Goal: Task Accomplishment & Management: Use online tool/utility

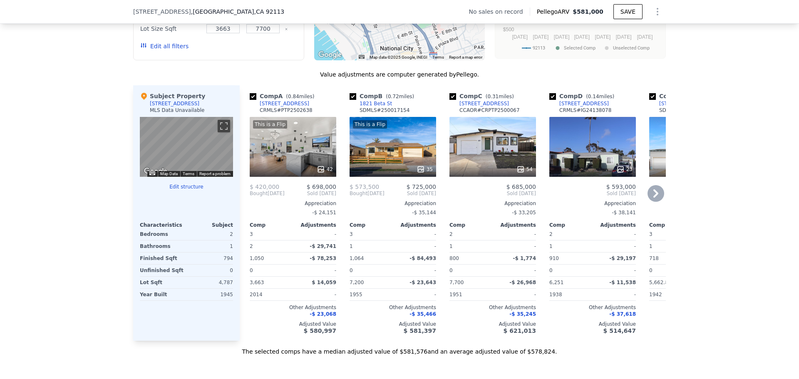
scroll to position [788, 0]
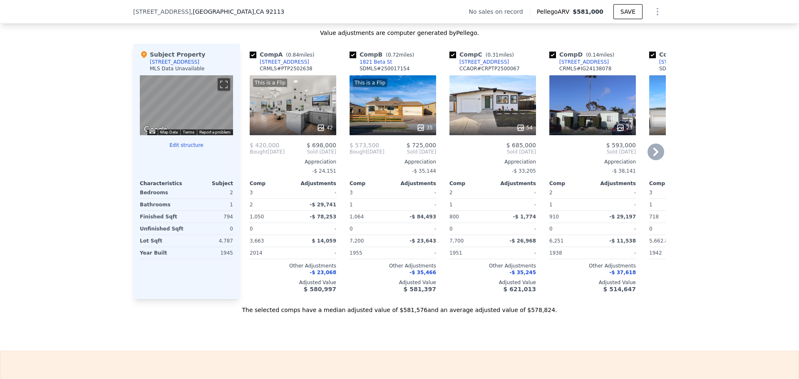
click at [647, 157] on icon at bounding box center [655, 152] width 17 height 17
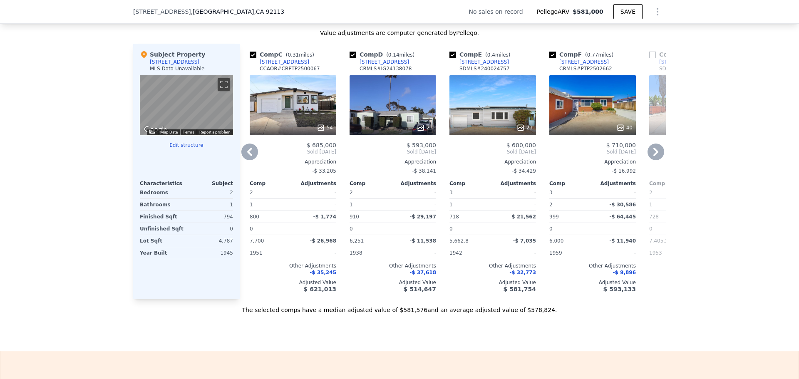
click at [647, 156] on icon at bounding box center [655, 152] width 17 height 17
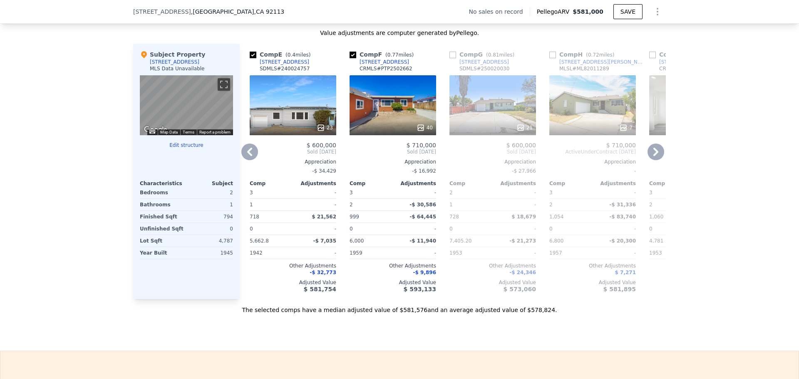
click at [647, 156] on icon at bounding box center [655, 152] width 17 height 17
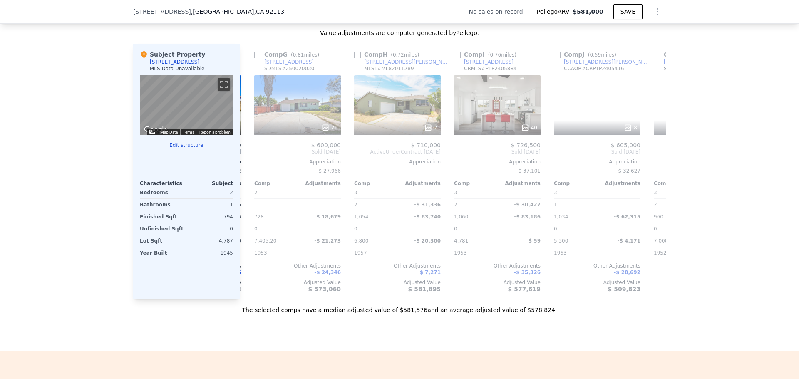
scroll to position [0, 599]
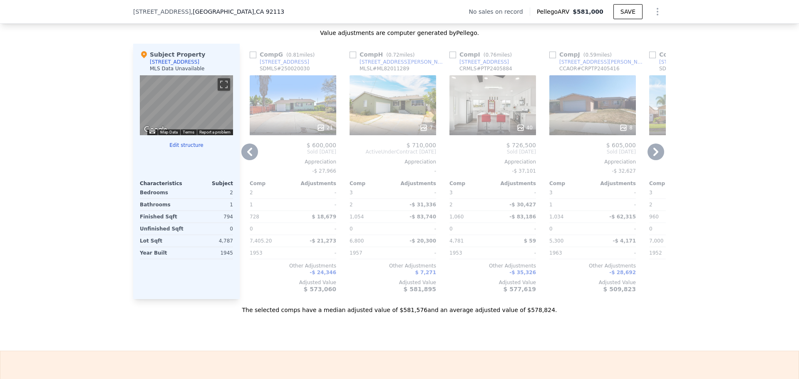
click at [653, 156] on icon at bounding box center [655, 152] width 5 height 8
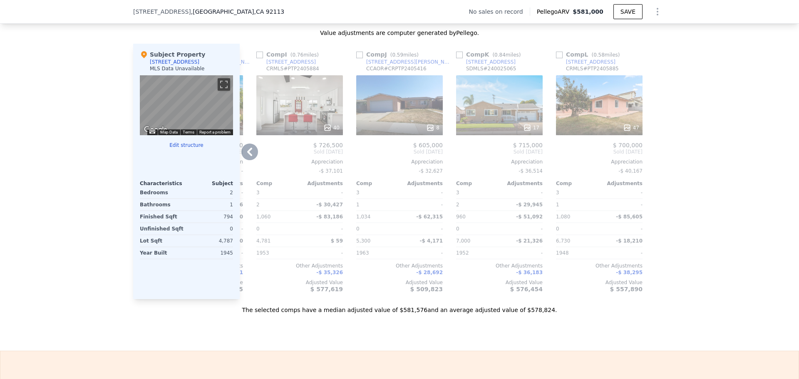
click at [247, 158] on icon at bounding box center [249, 152] width 17 height 17
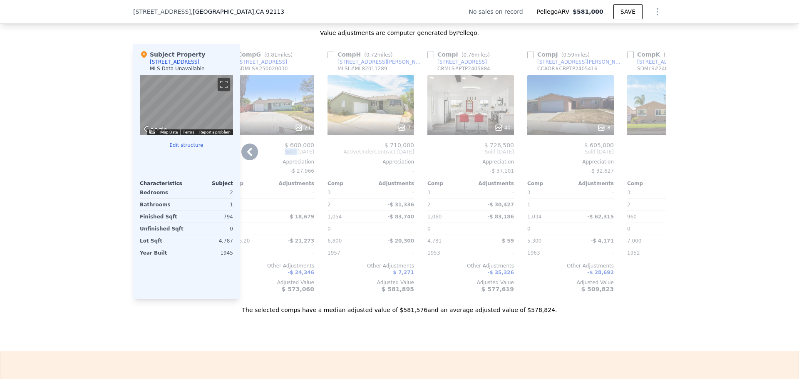
click at [247, 155] on span "Sold [DATE]" at bounding box center [271, 152] width 87 height 7
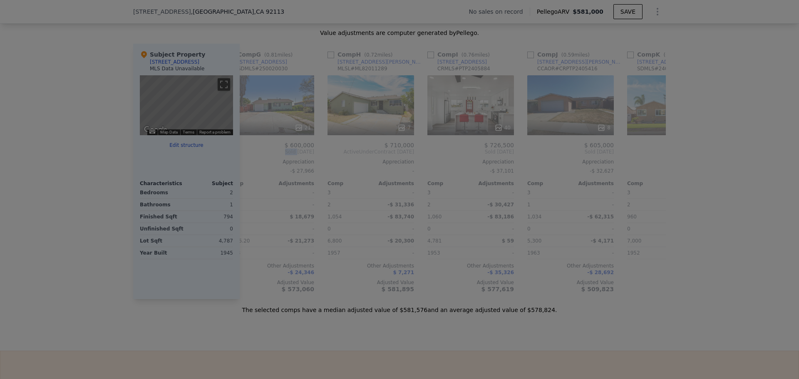
scroll to position [0, 592]
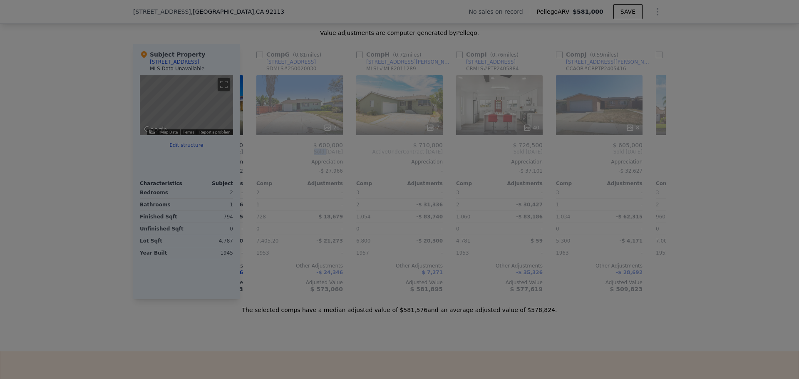
click at [247, 158] on img at bounding box center [311, 138] width 228 height 152
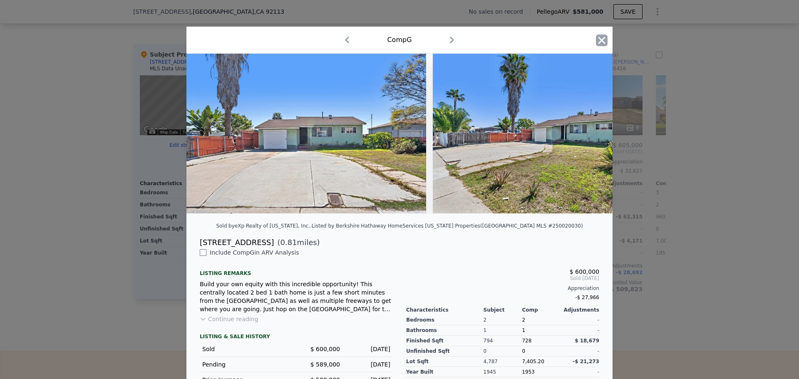
click at [596, 36] on icon "button" at bounding box center [602, 41] width 12 height 12
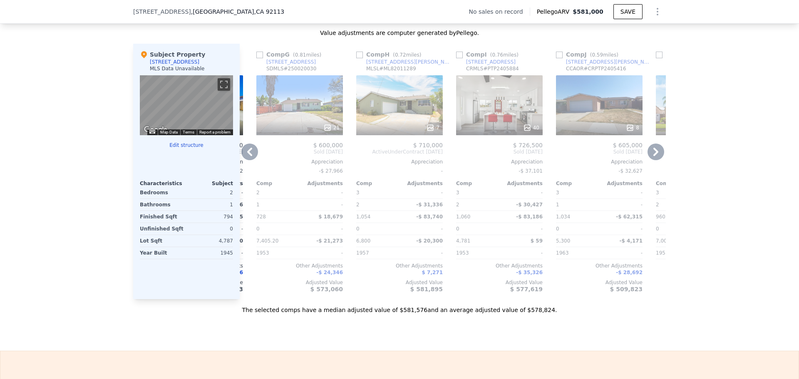
click at [258, 146] on div "Comp G ( 0.81 miles) [STREET_ADDRESS] # 250020030 21 $ 600,000 Sold [DATE] Appr…" at bounding box center [299, 171] width 93 height 255
click at [247, 156] on icon at bounding box center [249, 152] width 5 height 8
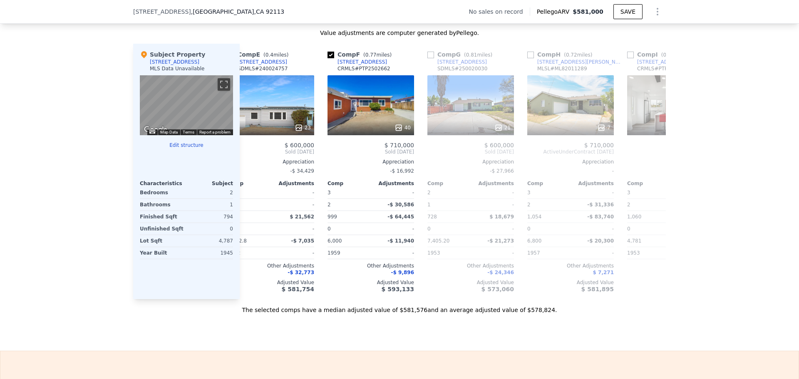
scroll to position [0, 393]
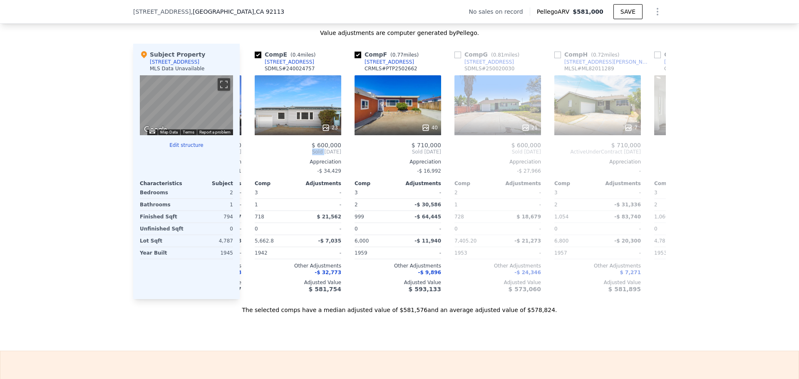
click at [247, 156] on div "Comp A ( 0.84 miles) [STREET_ADDRESS] # PTP2502638 This is a Flip 42 $ 420,000 …" at bounding box center [453, 171] width 426 height 255
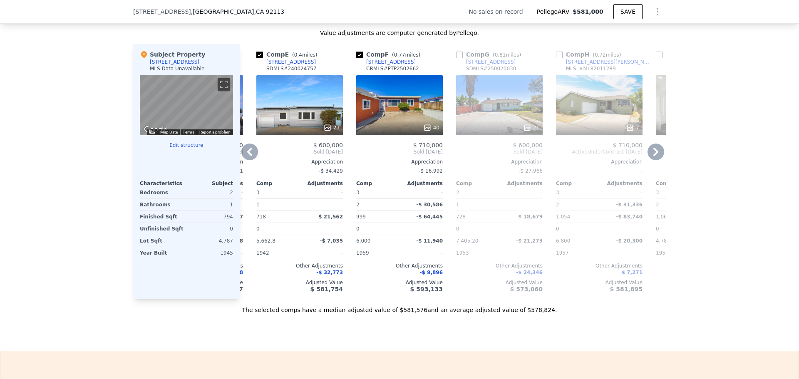
click at [264, 163] on div "$ 600,000 Sold [DATE] Appreciation -$ 34,429 Comp Adjustments 3 - 1 - 718 $ 21,…" at bounding box center [299, 217] width 87 height 151
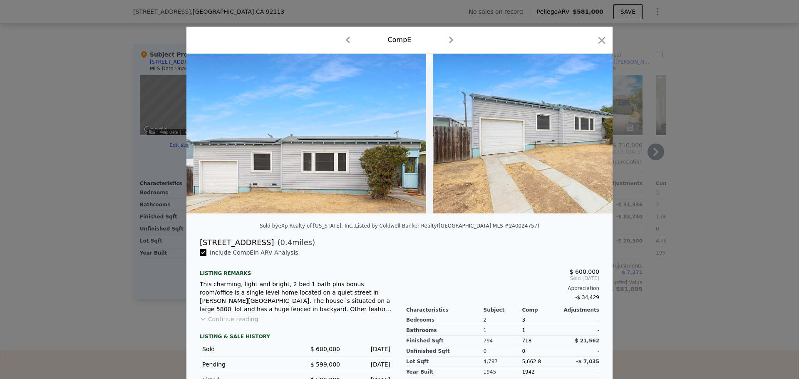
click at [597, 43] on icon "button" at bounding box center [602, 41] width 12 height 12
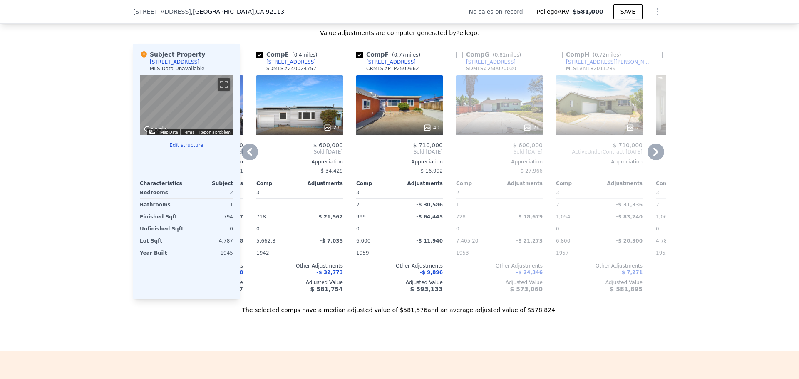
click at [250, 158] on icon at bounding box center [249, 152] width 17 height 17
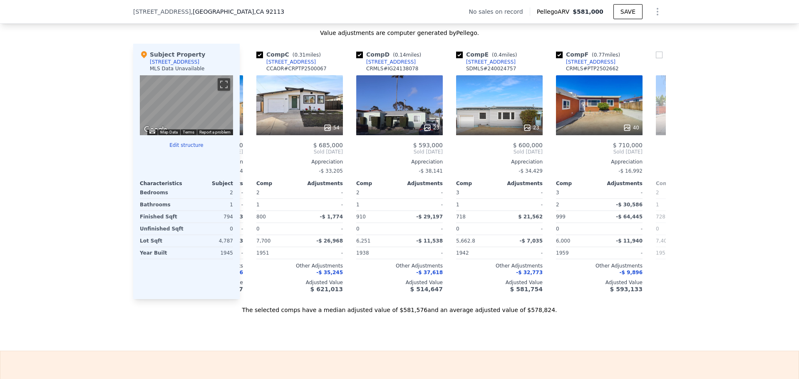
click at [253, 158] on div "Comp C ( 0.31 miles) [STREET_ADDRESS] CCAOR # CRPTP2500067 54 $ 685,000 Sold [D…" at bounding box center [299, 171] width 93 height 255
click at [250, 158] on icon at bounding box center [249, 152] width 17 height 17
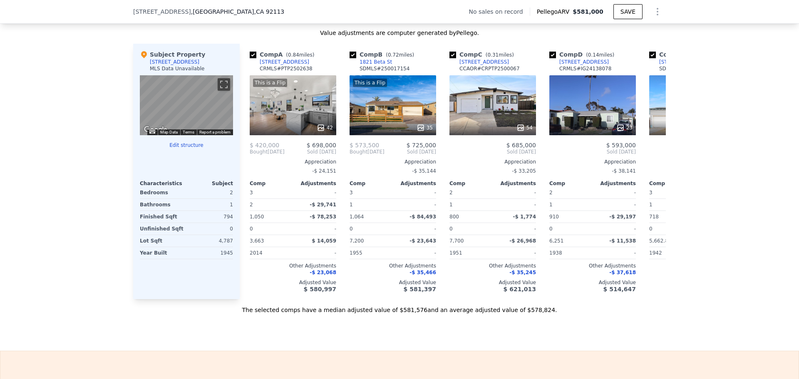
click at [250, 155] on span "Bought" at bounding box center [259, 152] width 18 height 7
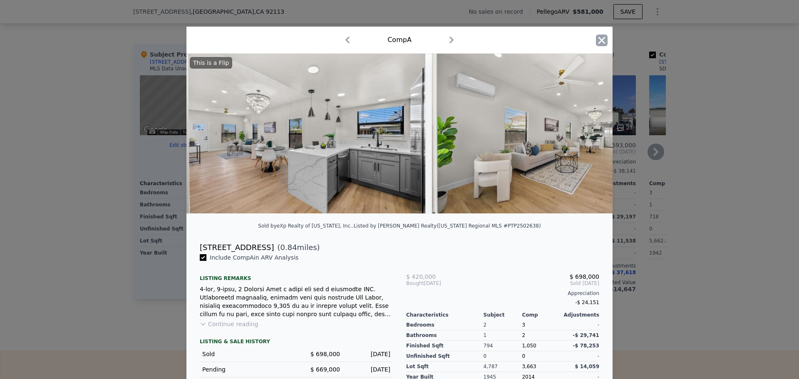
click at [597, 46] on icon "button" at bounding box center [602, 41] width 12 height 12
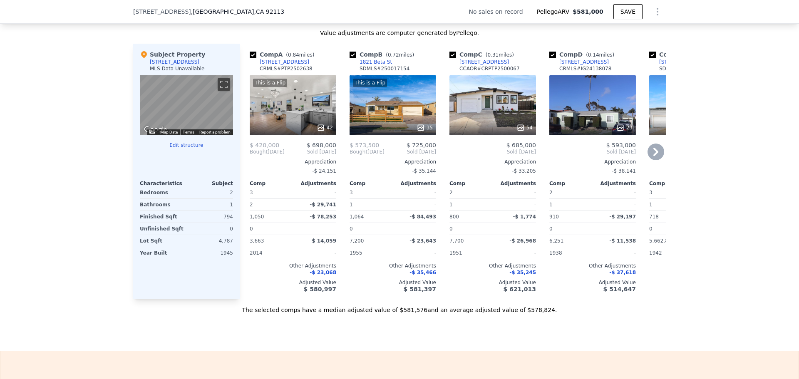
click at [93, 141] on div "We found 12 sales that match your search Filters Map Prices Modify Comp Filters…" at bounding box center [399, 85] width 799 height 457
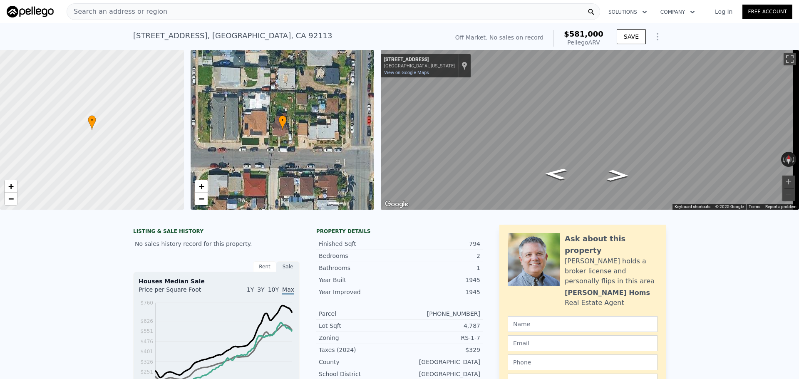
click at [183, 14] on div "Search an address or region" at bounding box center [333, 11] width 533 height 17
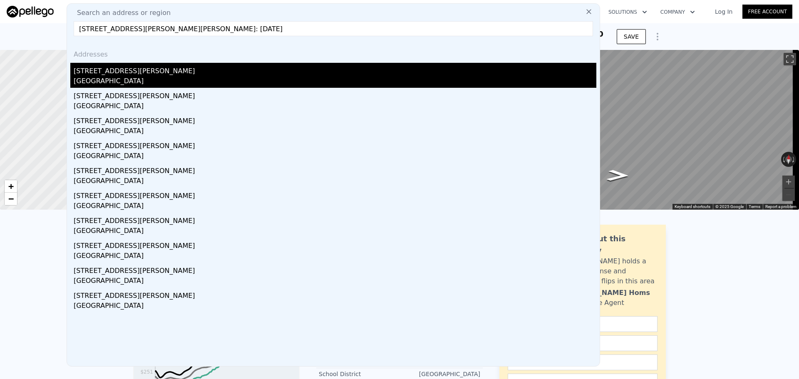
type input "[STREET_ADDRESS][PERSON_NAME][PERSON_NAME]: [DATE]"
click at [130, 71] on div "[STREET_ADDRESS][PERSON_NAME]" at bounding box center [335, 69] width 523 height 13
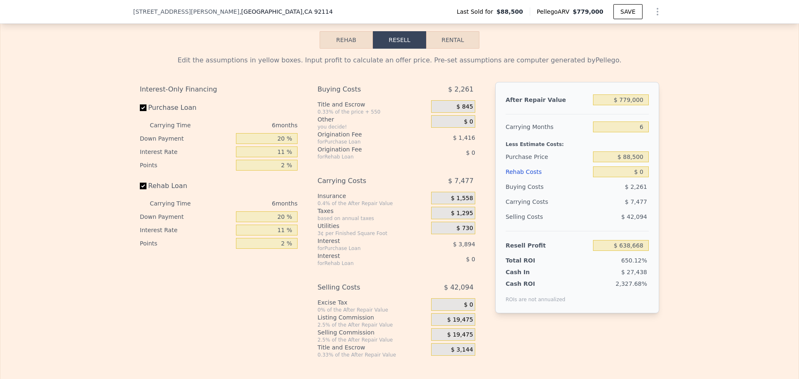
scroll to position [1207, 0]
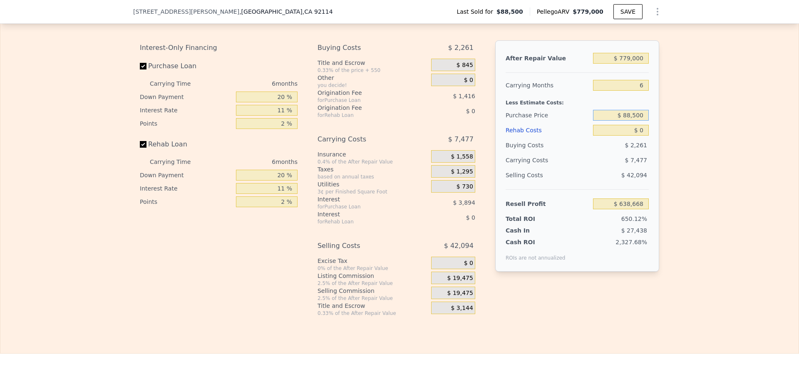
click at [628, 121] on input "$ 88,500" at bounding box center [621, 115] width 56 height 11
drag, startPoint x: 627, startPoint y: 128, endPoint x: 658, endPoint y: 129, distance: 30.8
click at [658, 129] on div "Edit the assumptions in yellow boxes. Input profit to calculate an offer price.…" at bounding box center [399, 162] width 533 height 310
type input "$ 547,000"
type input "$ 151,133"
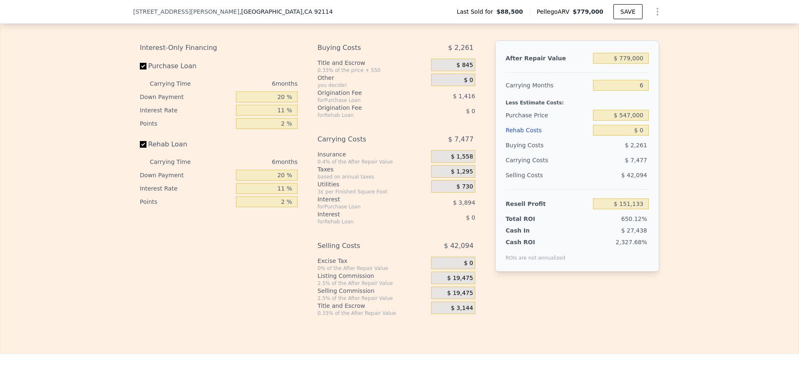
click at [631, 136] on div "$ 0" at bounding box center [621, 130] width 56 height 15
click at [632, 136] on input "$ 0" at bounding box center [621, 130] width 56 height 11
type input "$ 10"
type input "$ 151,123"
type input "$ 100"
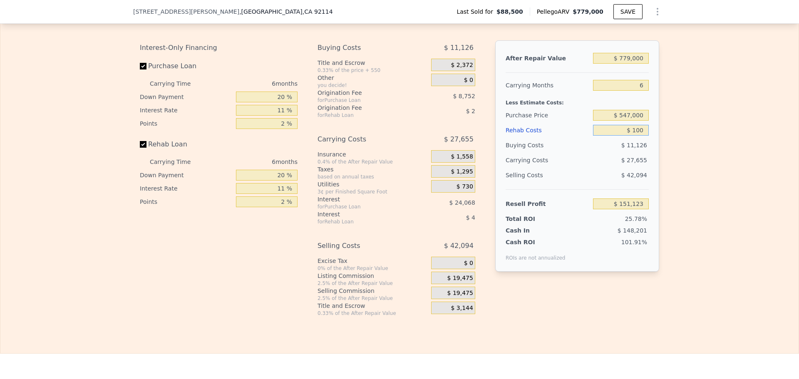
type input "$ 151,025"
type input "$ 1,000"
type input "$ 150,075"
type input "$ 10,000"
type input "$ 140,535"
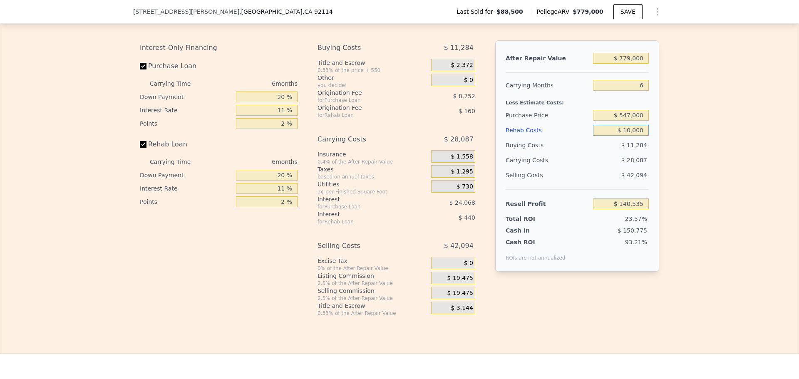
type input "$ 100,000"
type input "$ 45,135"
click at [711, 108] on div "Edit the assumptions in yellow boxes. Input profit to calculate an offer price.…" at bounding box center [399, 162] width 798 height 310
drag, startPoint x: 621, startPoint y: 217, endPoint x: 642, endPoint y: 216, distance: 20.4
click at [642, 209] on input "$ 45,135" at bounding box center [621, 203] width 56 height 11
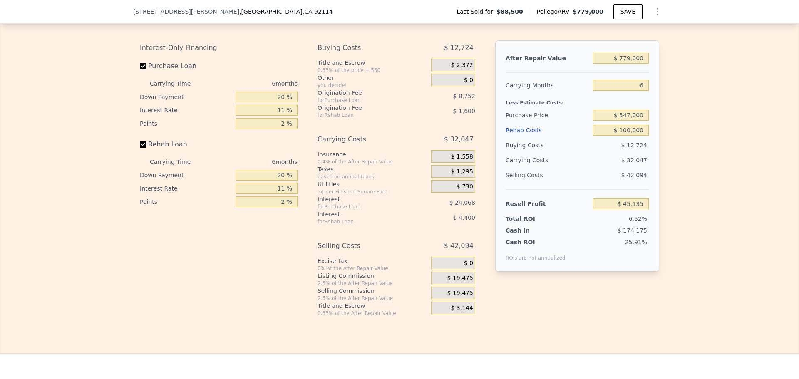
click at [661, 217] on div "Edit the assumptions in yellow boxes. Input profit to calculate an offer price.…" at bounding box center [399, 162] width 533 height 310
drag, startPoint x: 629, startPoint y: 231, endPoint x: 634, endPoint y: 232, distance: 6.0
click at [634, 222] on span "6.52%" at bounding box center [638, 219] width 18 height 7
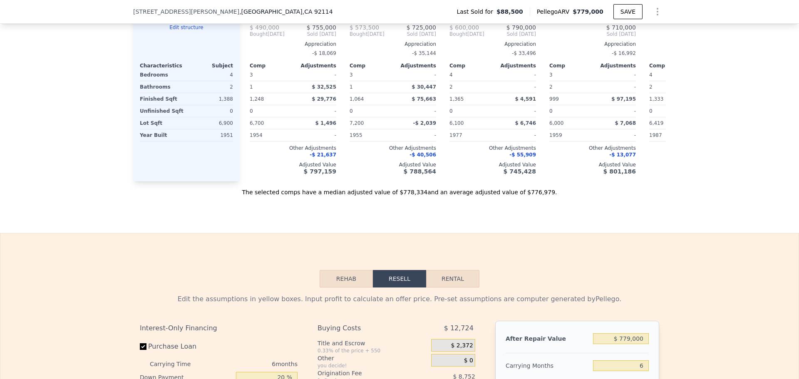
scroll to position [791, 0]
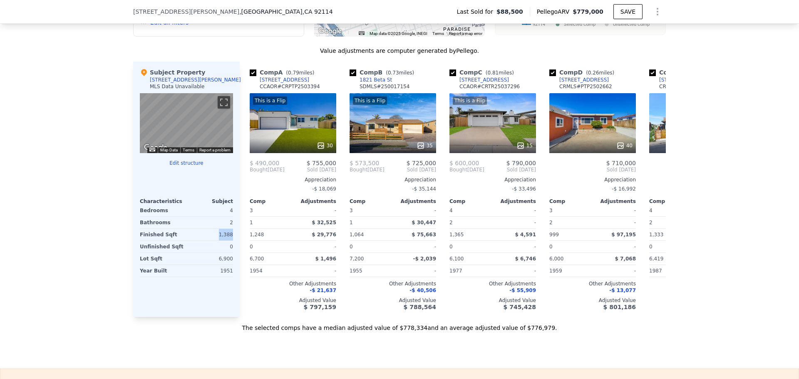
drag, startPoint x: 218, startPoint y: 244, endPoint x: 229, endPoint y: 243, distance: 11.3
click at [229, 240] on div "1,388" at bounding box center [210, 235] width 45 height 12
click at [59, 230] on div "We found 12 sales that match your search Filters Map Prices Modify Comp Filters…" at bounding box center [399, 103] width 799 height 457
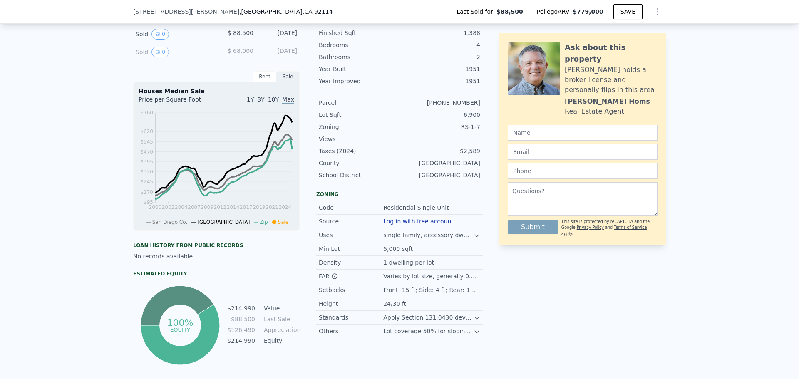
type input "$ 0"
type input "$ 638,668"
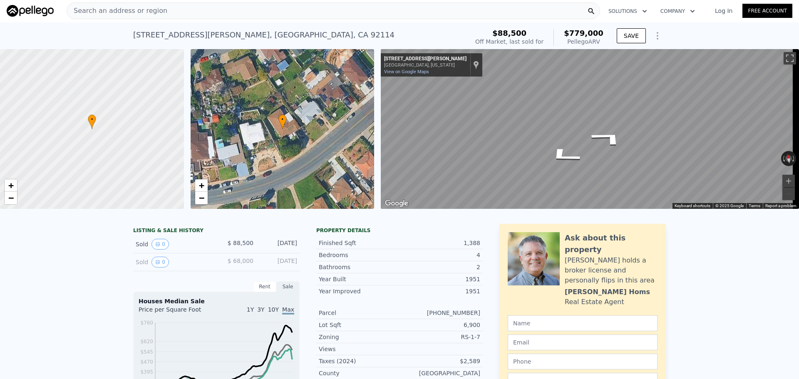
scroll to position [0, 0]
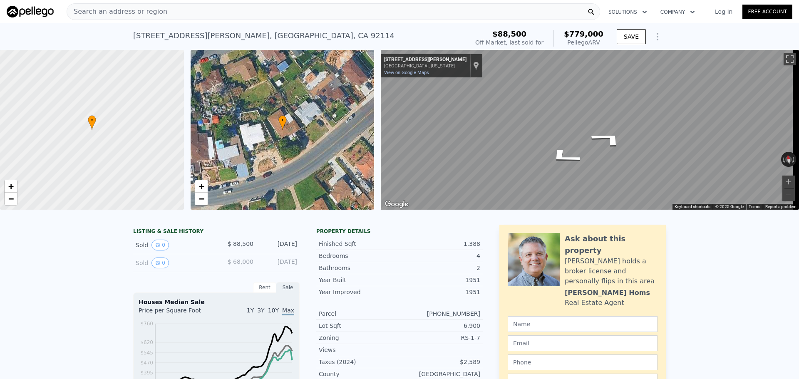
click at [204, 19] on div "Search an address or region" at bounding box center [333, 11] width 533 height 17
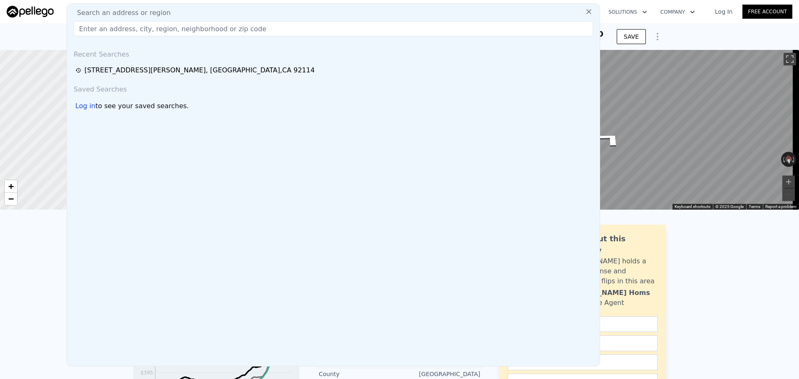
click at [203, 12] on div "Search an address or region" at bounding box center [333, 13] width 526 height 10
click at [193, 32] on input "text" at bounding box center [333, 28] width 519 height 15
click at [176, 31] on input "7070 silverwood" at bounding box center [333, 28] width 519 height 15
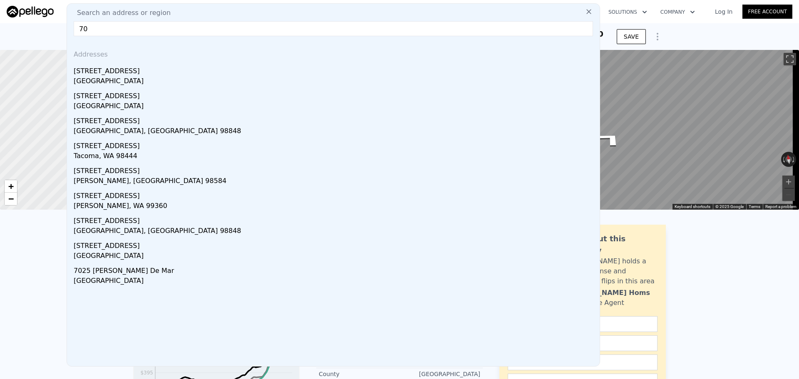
type input "7"
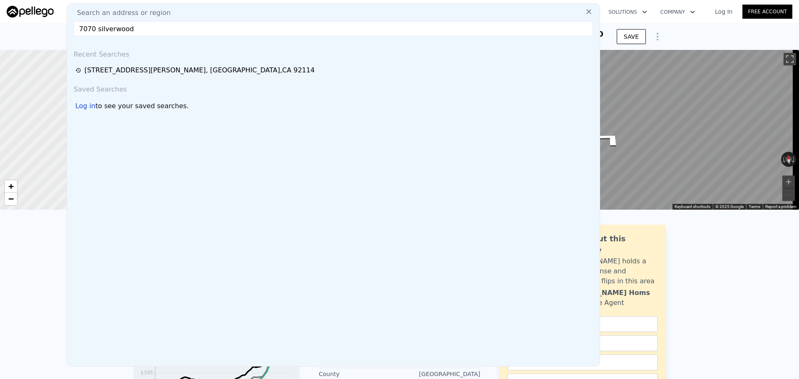
type input "7070 silverwood"
click at [581, 6] on button at bounding box center [588, 11] width 15 height 17
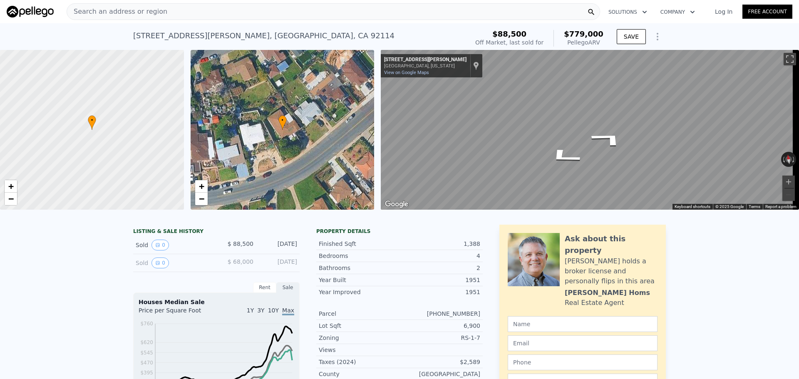
click at [173, 11] on div "Search an address or region" at bounding box center [333, 11] width 533 height 17
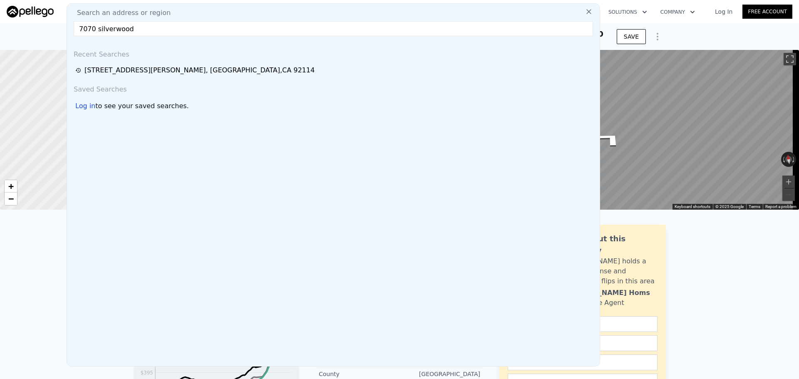
type input "7070 silverwood"
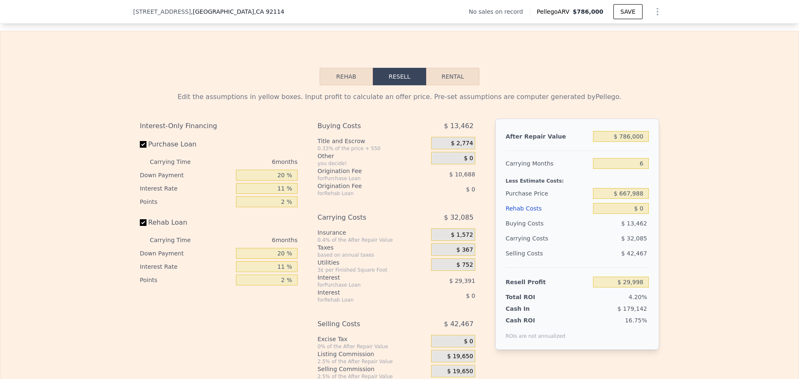
scroll to position [1120, 0]
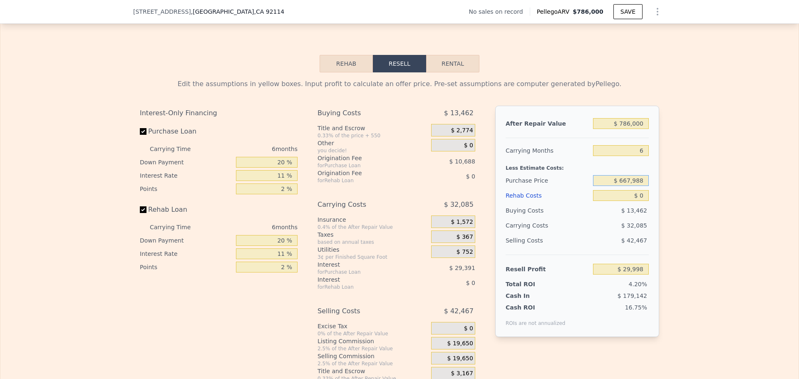
drag, startPoint x: 621, startPoint y: 194, endPoint x: 645, endPoint y: 194, distance: 24.1
click at [645, 186] on input "$ 667,988" at bounding box center [621, 180] width 56 height 11
type input "$ 547,000"
type input "$ 158,652"
click at [637, 201] on input "$ 0" at bounding box center [621, 195] width 56 height 11
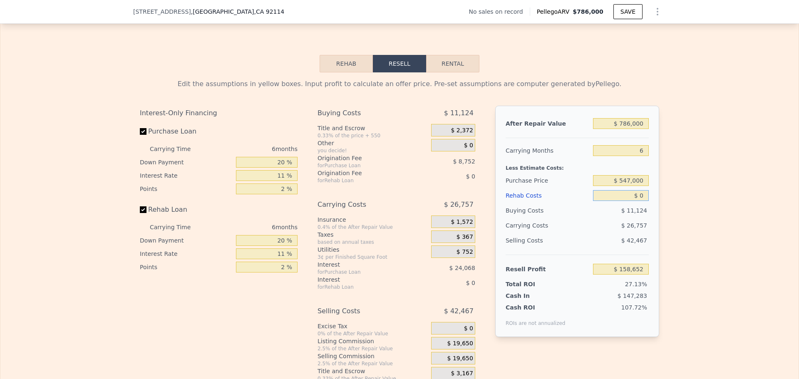
type input "$ 10"
type input "$ 158,642"
type input "$ 100"
type input "$ 158,544"
type input "$ 1,000"
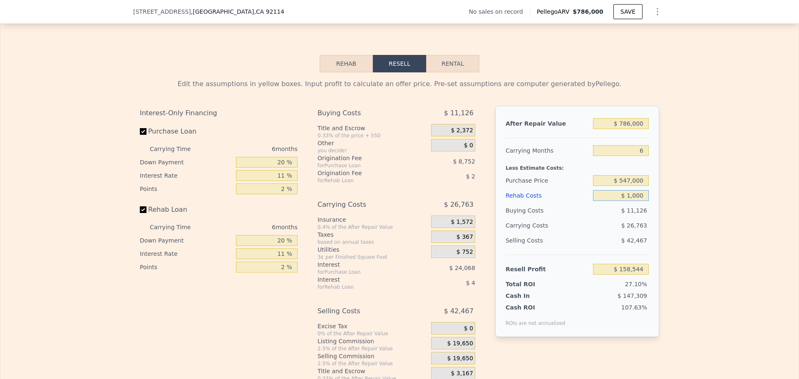
type input "$ 157,594"
type input "$ 10,000"
type input "$ 148,054"
type input "$ 100,000"
type input "$ 52,654"
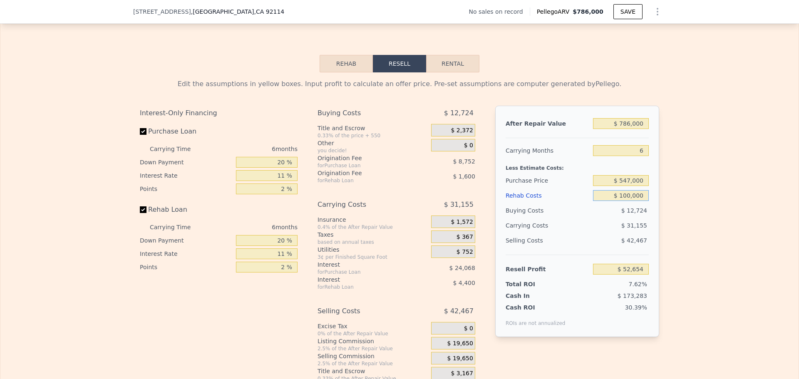
type input "$ 100,000"
click at [667, 211] on div "Edit the assumptions in yellow boxes. Input profit to calculate an offer price.…" at bounding box center [399, 227] width 798 height 310
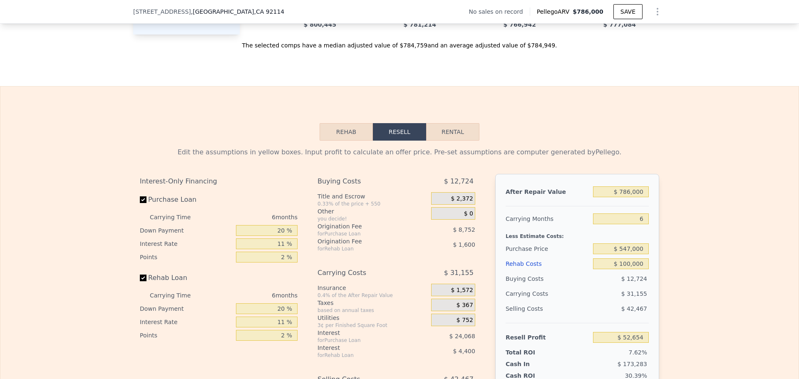
scroll to position [1037, 0]
